Goal: Information Seeking & Learning: Learn about a topic

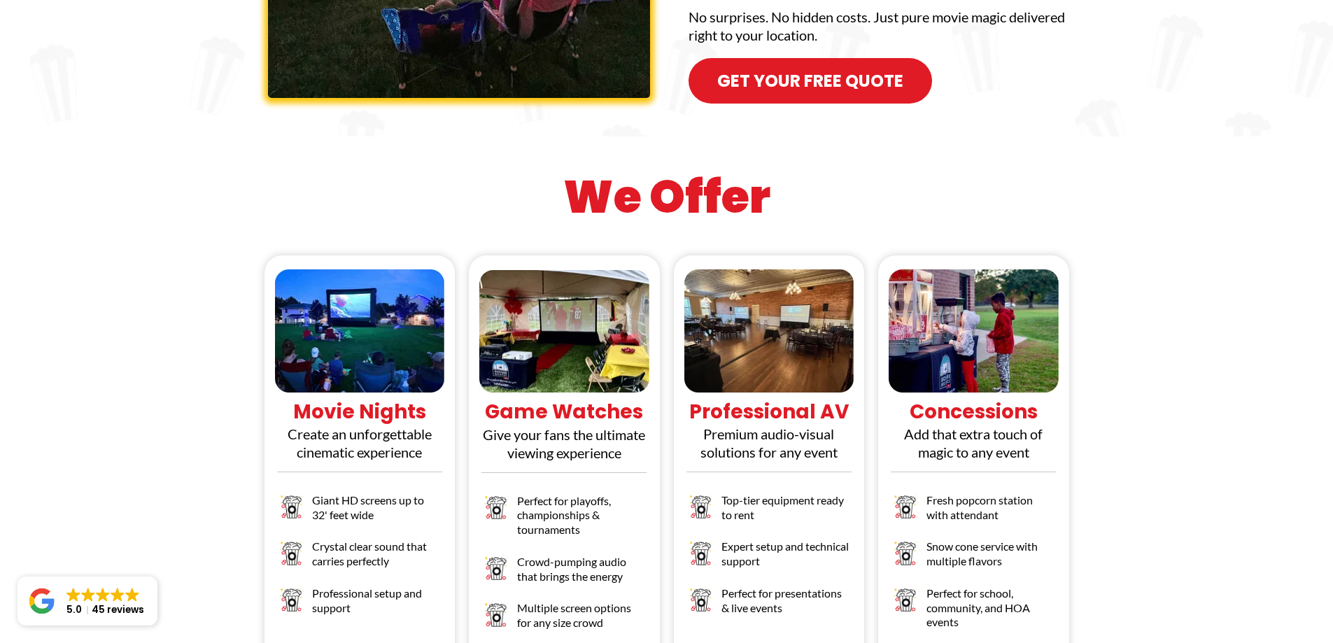
scroll to position [1167, 0]
drag, startPoint x: 296, startPoint y: 326, endPoint x: 428, endPoint y: 326, distance: 132.3
click at [428, 399] on h1 "Movie Nights" at bounding box center [360, 411] width 184 height 25
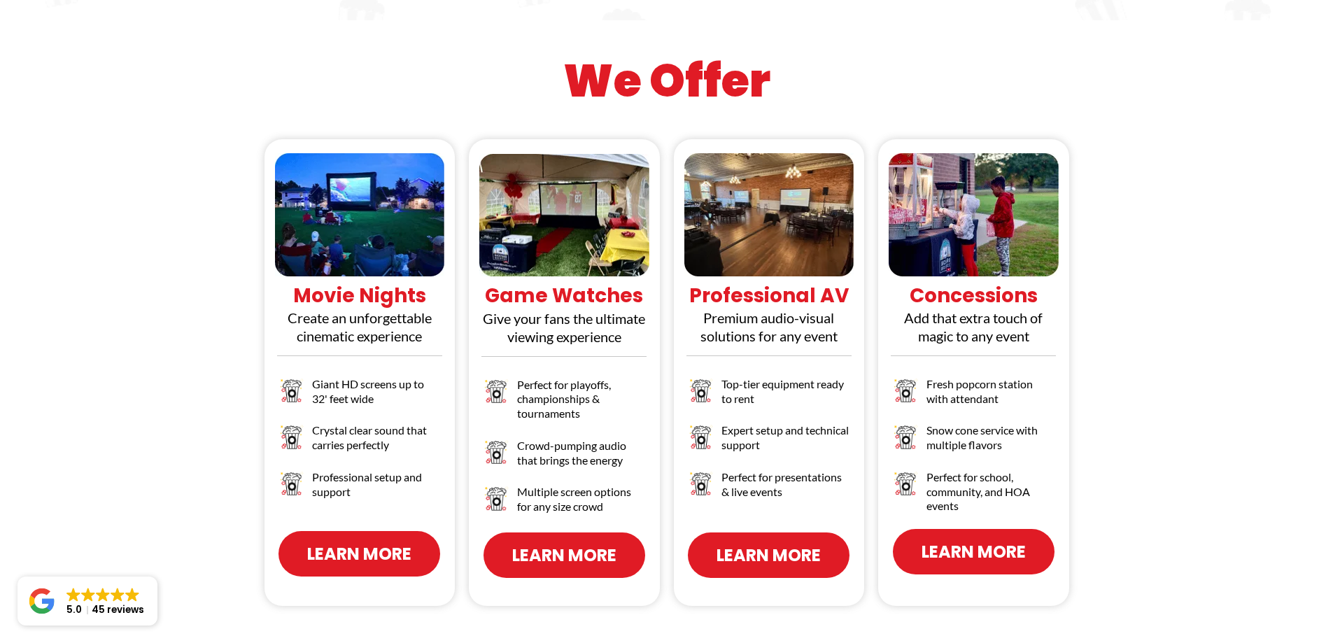
scroll to position [1283, 0]
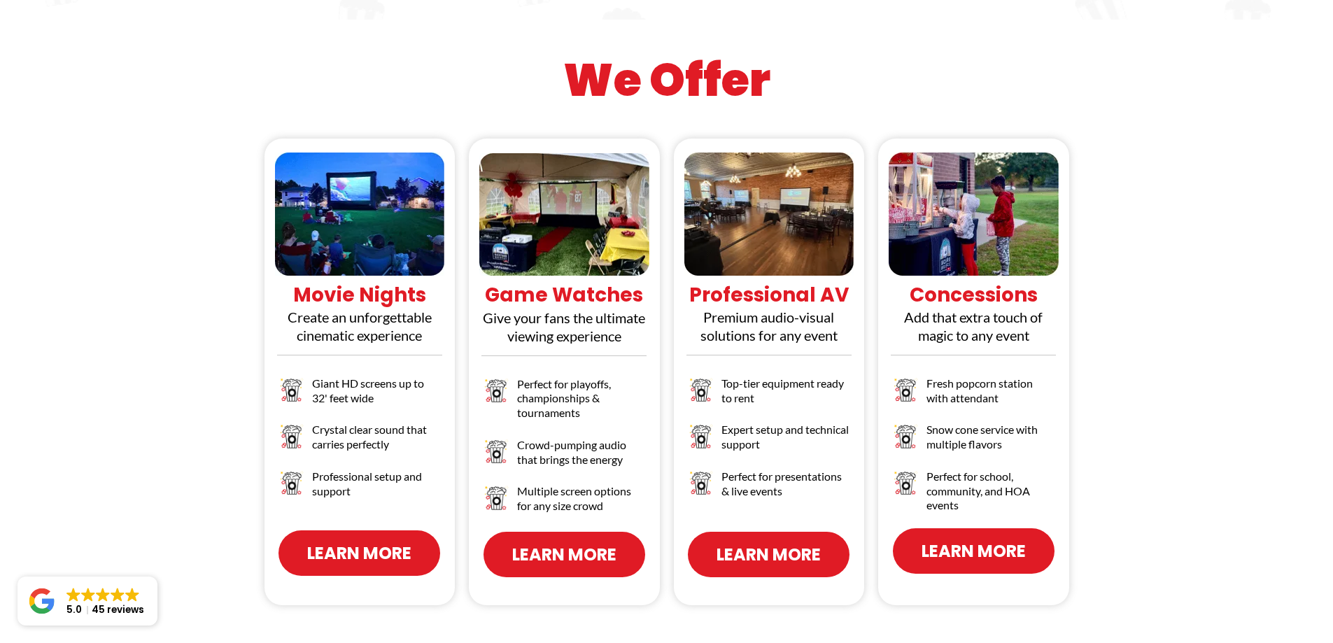
click at [352, 541] on span "Learn More" at bounding box center [359, 553] width 104 height 24
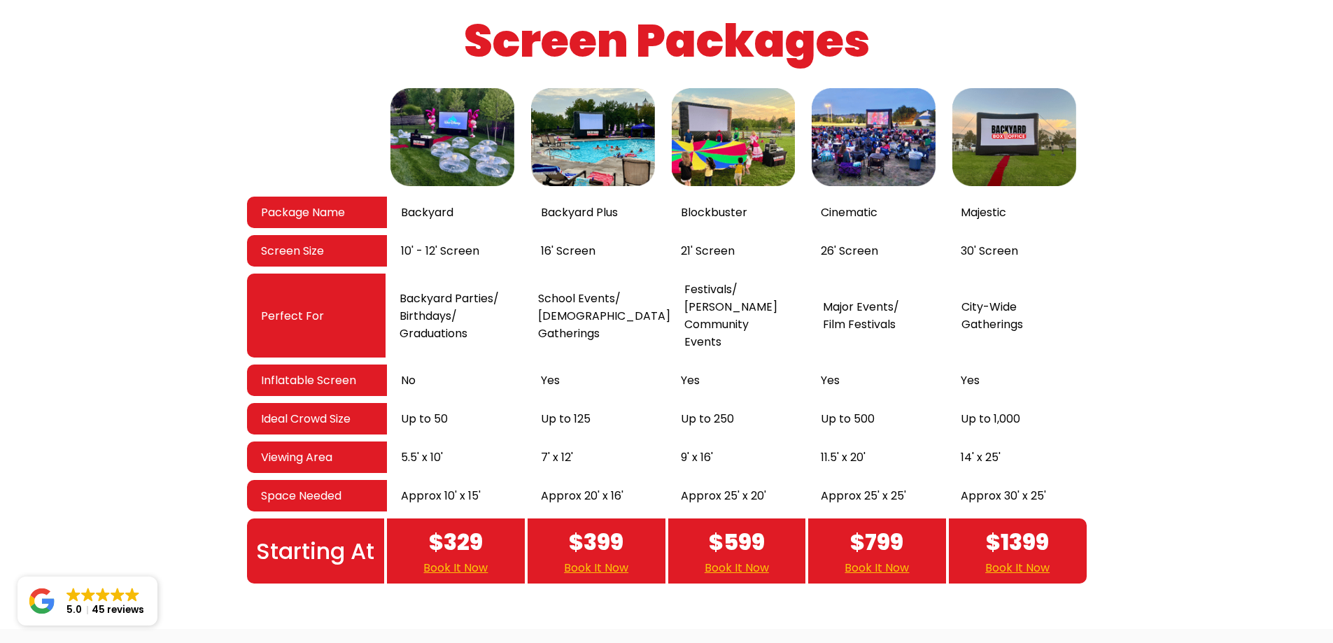
scroll to position [2332, 0]
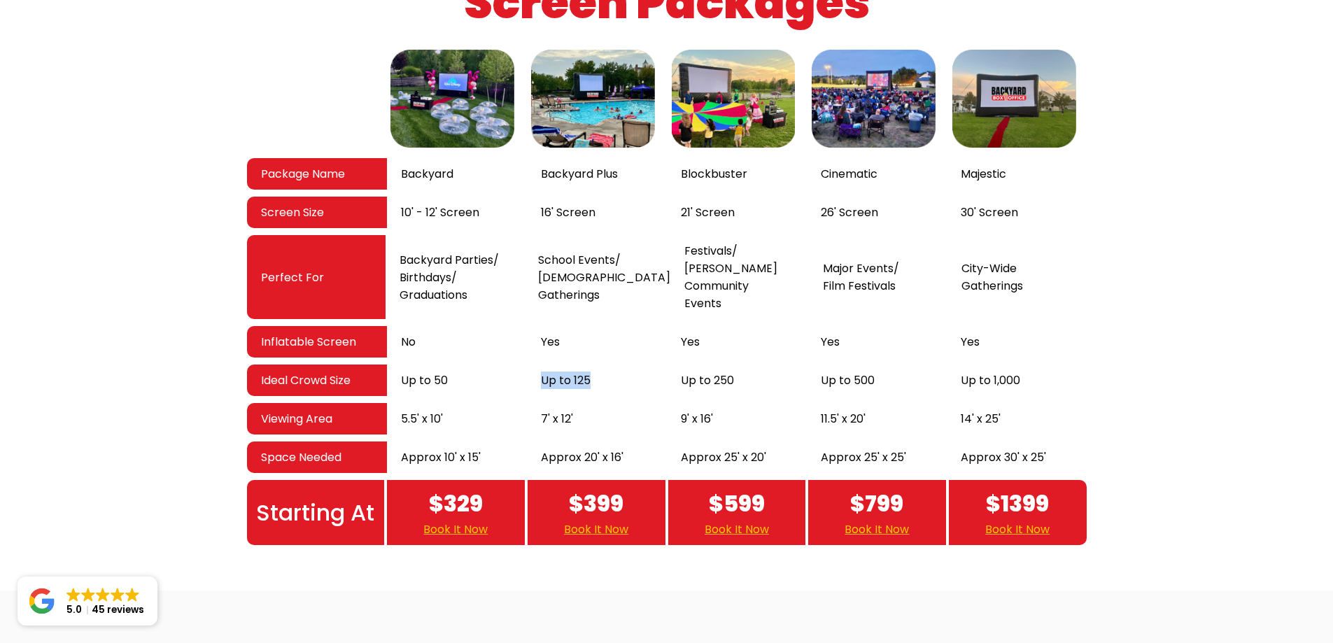
drag, startPoint x: 589, startPoint y: 326, endPoint x: 542, endPoint y: 330, distance: 47.7
click at [542, 372] on span "Up to 125" at bounding box center [566, 380] width 50 height 17
drag, startPoint x: 543, startPoint y: 139, endPoint x: 626, endPoint y: 143, distance: 82.7
click at [626, 158] on div "Backyard Plus" at bounding box center [597, 173] width 140 height 31
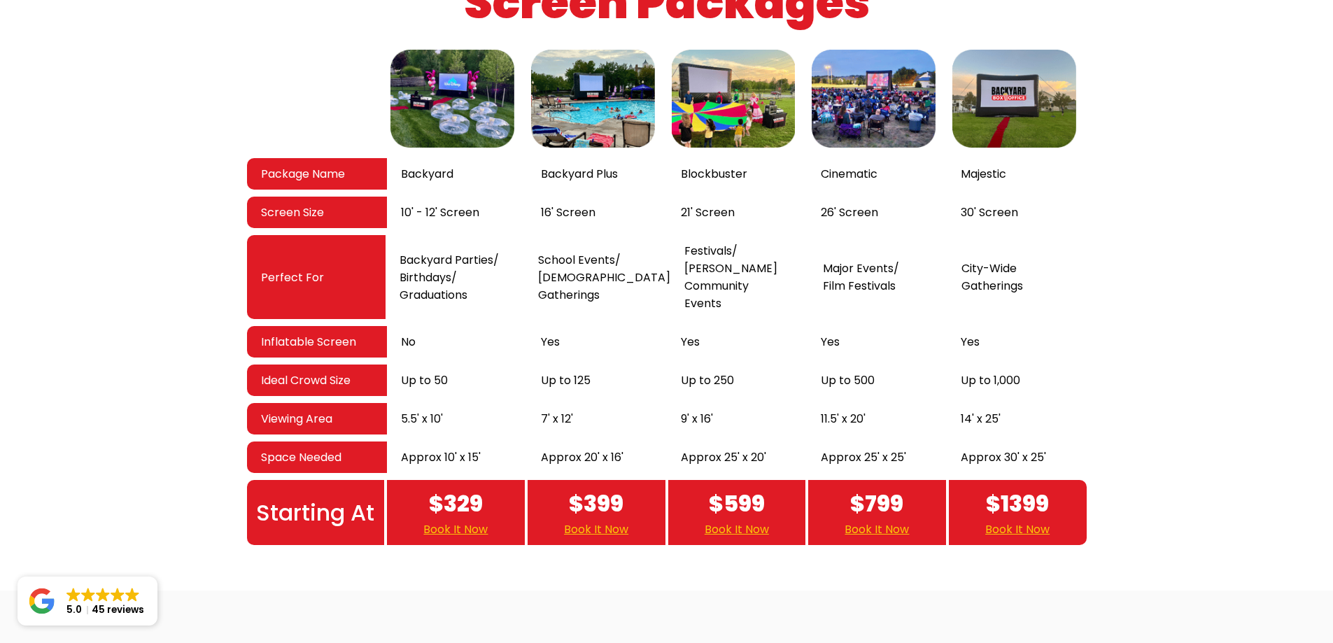
click at [607, 251] on span "School Events/ [DEMOGRAPHIC_DATA] Gatherings" at bounding box center [604, 277] width 132 height 52
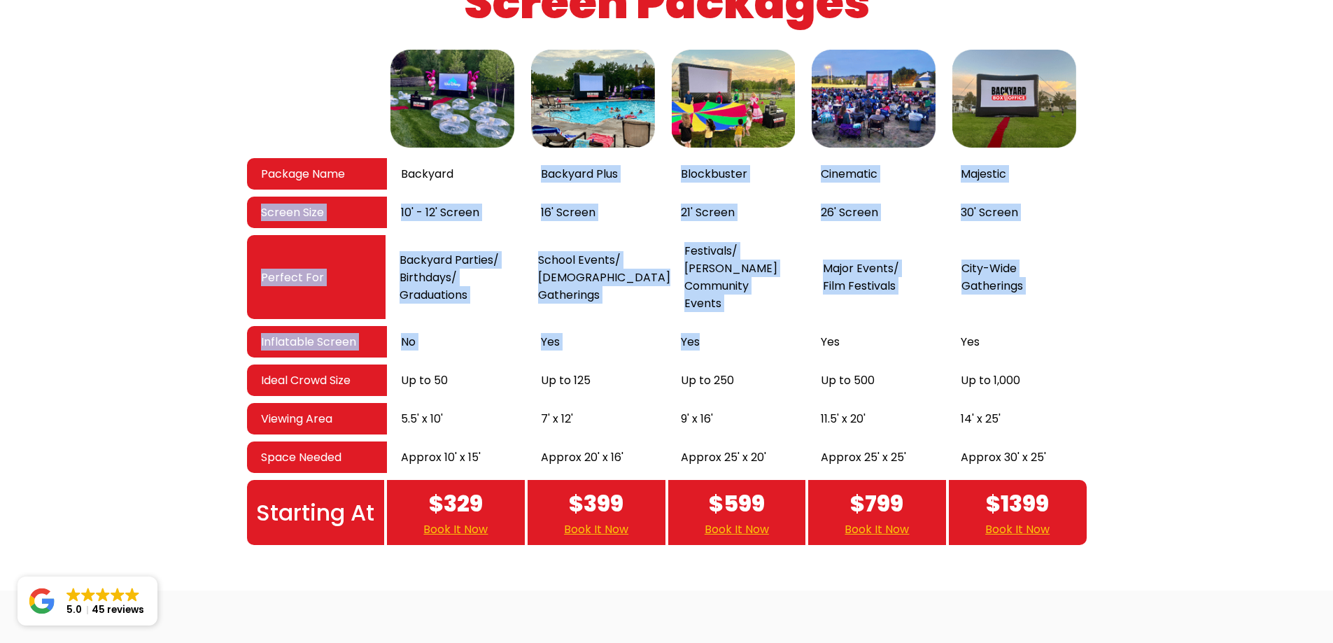
drag, startPoint x: 541, startPoint y: 137, endPoint x: 750, endPoint y: 308, distance: 270.1
click at [750, 308] on div "Package Name Backyard Backyard Plus Blockbuster Cinematic Majestic Screen Size …" at bounding box center [667, 295] width 840 height 499
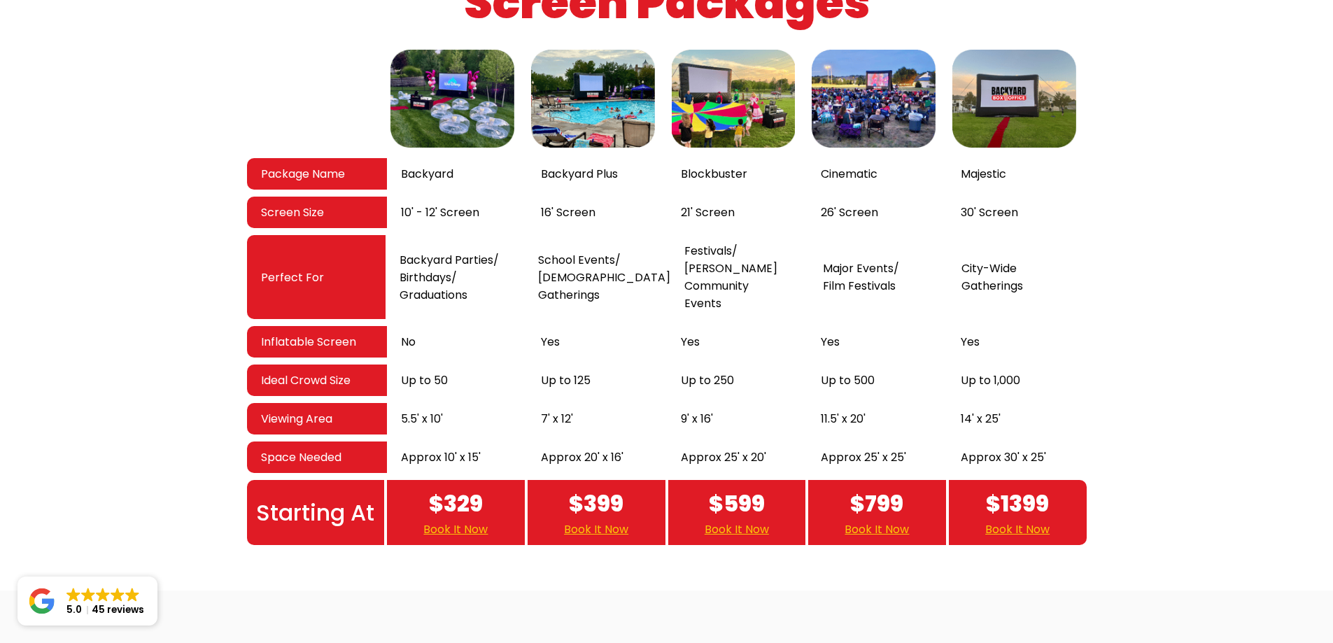
click at [751, 365] on div "Up to 250" at bounding box center [737, 380] width 140 height 31
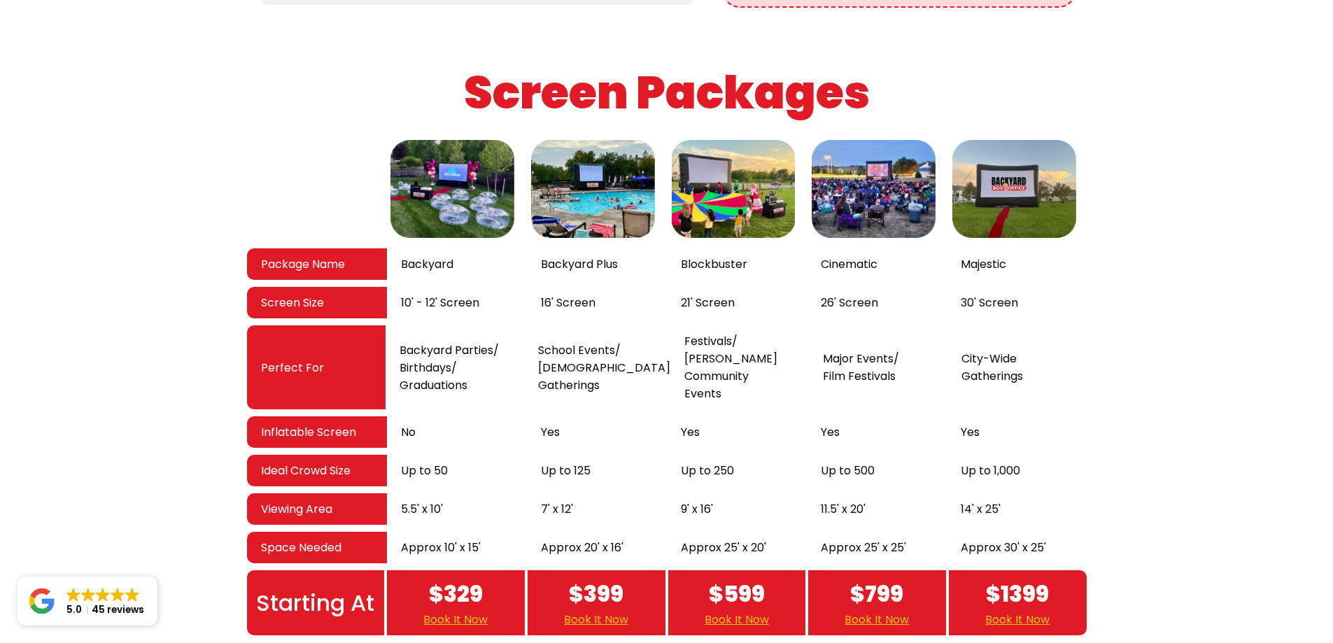
scroll to position [2216, 0]
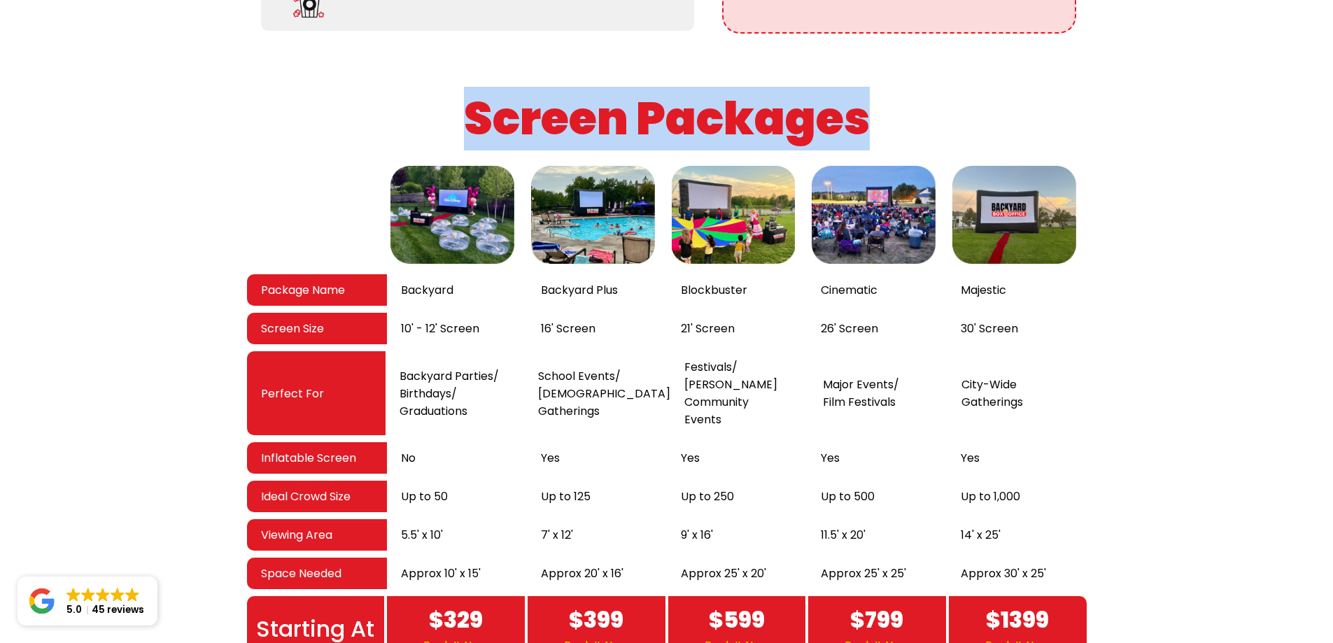
drag, startPoint x: 465, startPoint y: 78, endPoint x: 867, endPoint y: 73, distance: 401.7
click at [865, 90] on h1 "Screen Packages" at bounding box center [666, 119] width 1326 height 59
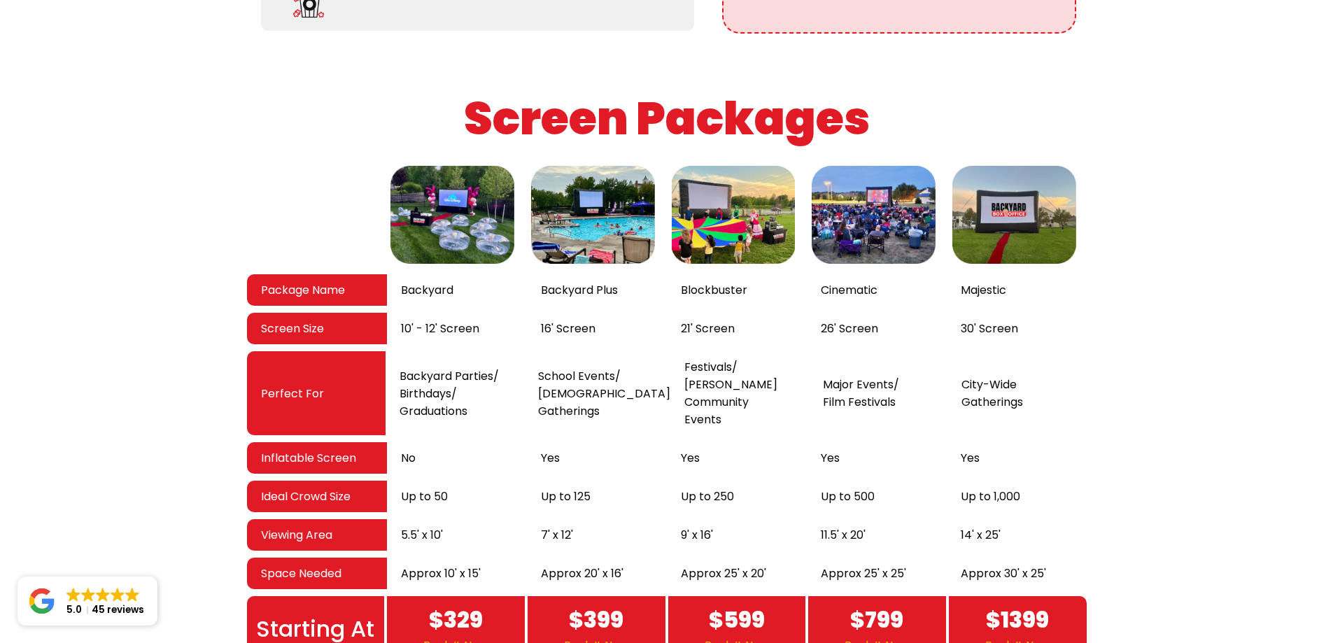
drag, startPoint x: 1239, startPoint y: 135, endPoint x: 1238, endPoint y: 128, distance: 7.0
click at [1238, 162] on div "Package Name Backyard Backyard Plus Blockbuster Cinematic Majestic Screen Size …" at bounding box center [666, 411] width 1326 height 499
